Goal: Task Accomplishment & Management: Complete application form

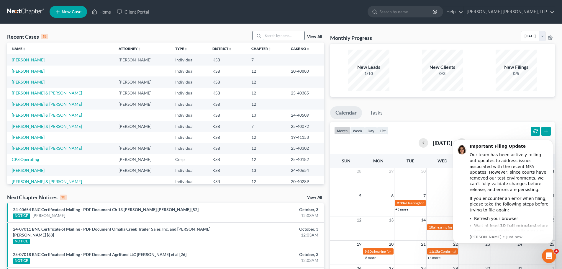
click at [272, 34] on input "search" at bounding box center [283, 35] width 41 height 9
type input "[PERSON_NAME]"
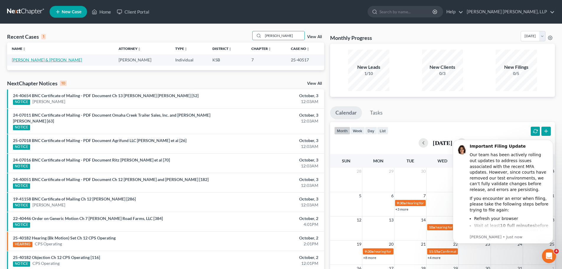
click at [24, 59] on link "[PERSON_NAME] & [PERSON_NAME]" at bounding box center [47, 59] width 70 height 5
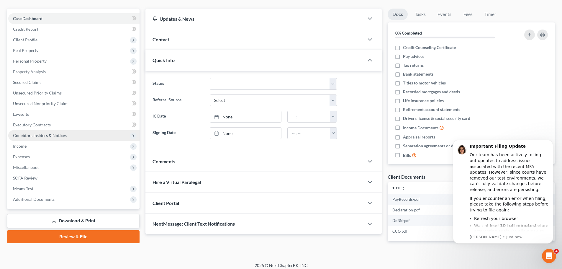
scroll to position [52, 0]
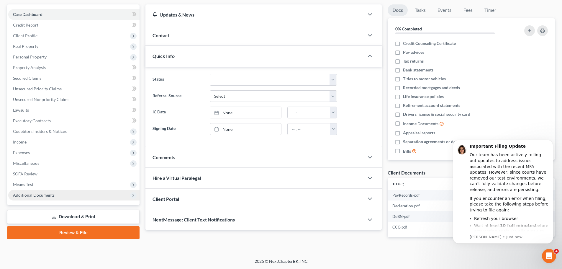
click at [42, 195] on span "Additional Documents" at bounding box center [34, 194] width 42 height 5
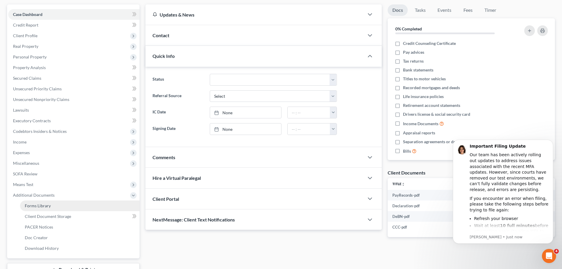
click at [41, 203] on span "Forms Library" at bounding box center [38, 205] width 26 height 5
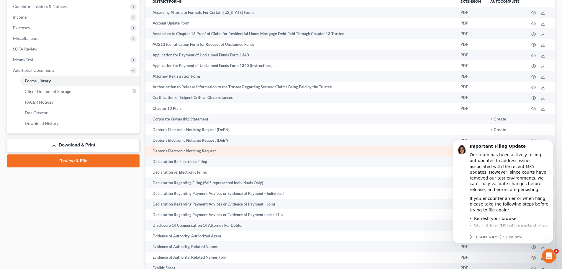
scroll to position [384, 0]
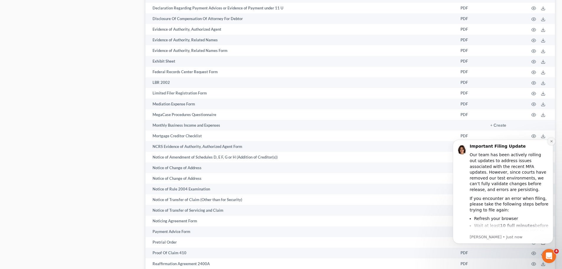
click at [553, 141] on icon "Dismiss notification" at bounding box center [551, 141] width 3 height 3
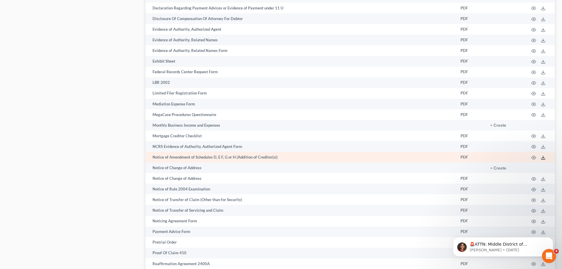
click at [543, 156] on line at bounding box center [543, 157] width 0 height 2
click at [544, 156] on icon at bounding box center [543, 157] width 5 height 5
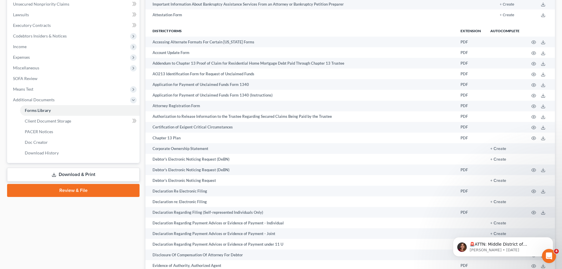
scroll to position [0, 0]
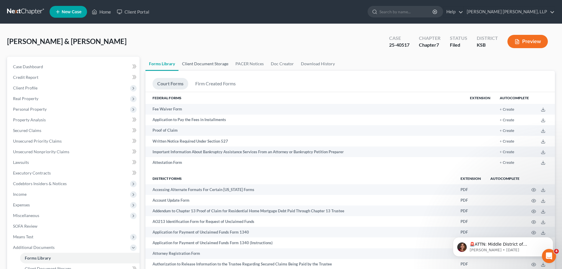
click at [200, 64] on link "Client Document Storage" at bounding box center [205, 64] width 53 height 14
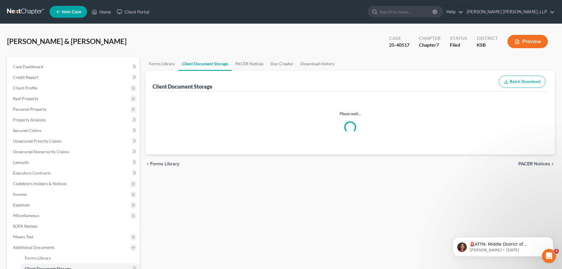
select select "0"
select select "2"
select select "3"
select select "4"
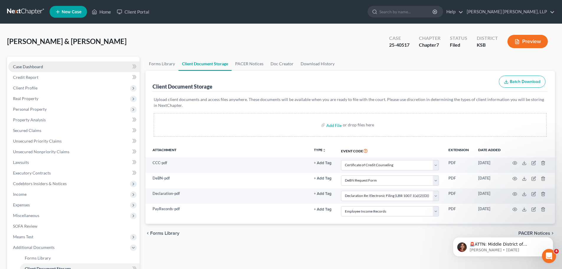
click at [42, 68] on span "Case Dashboard" at bounding box center [28, 66] width 30 height 5
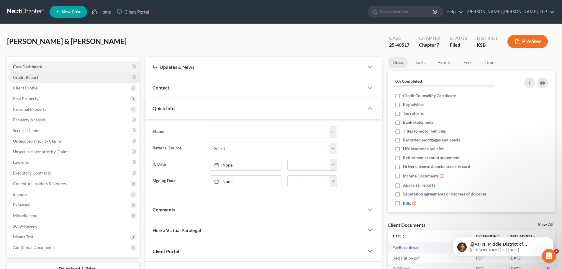
click at [35, 77] on span "Credit Report" at bounding box center [25, 77] width 25 height 5
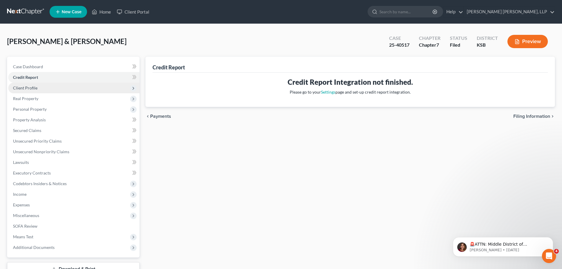
click at [34, 93] on span "Client Profile" at bounding box center [73, 88] width 131 height 11
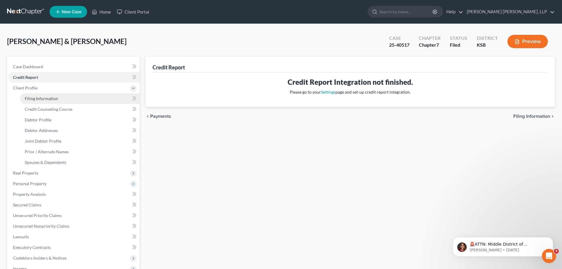
click at [40, 102] on link "Filing Information" at bounding box center [80, 98] width 120 height 11
select select "1"
select select "0"
select select "17"
